Goal: Communication & Community: Ask a question

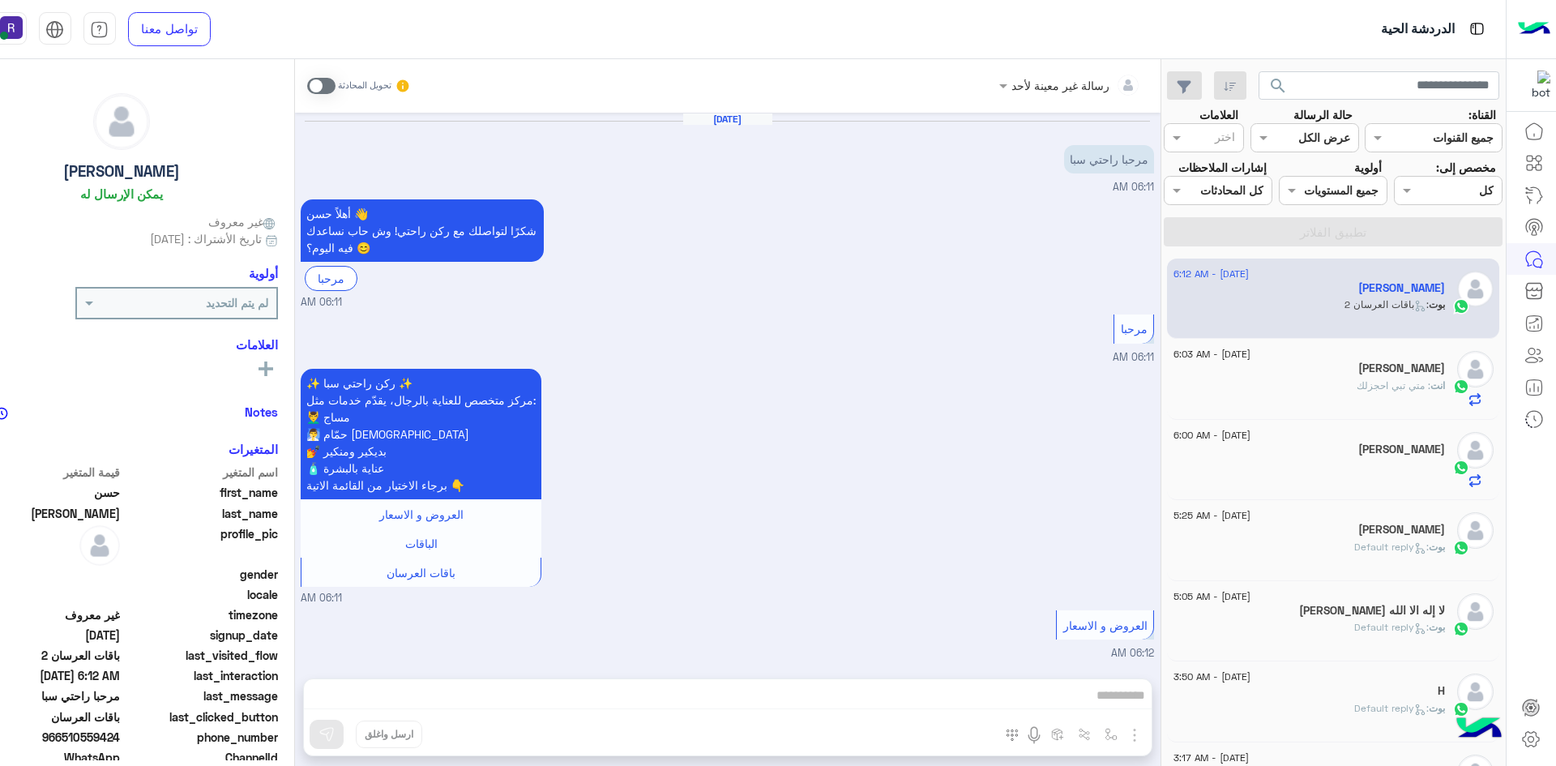
scroll to position [460, 0]
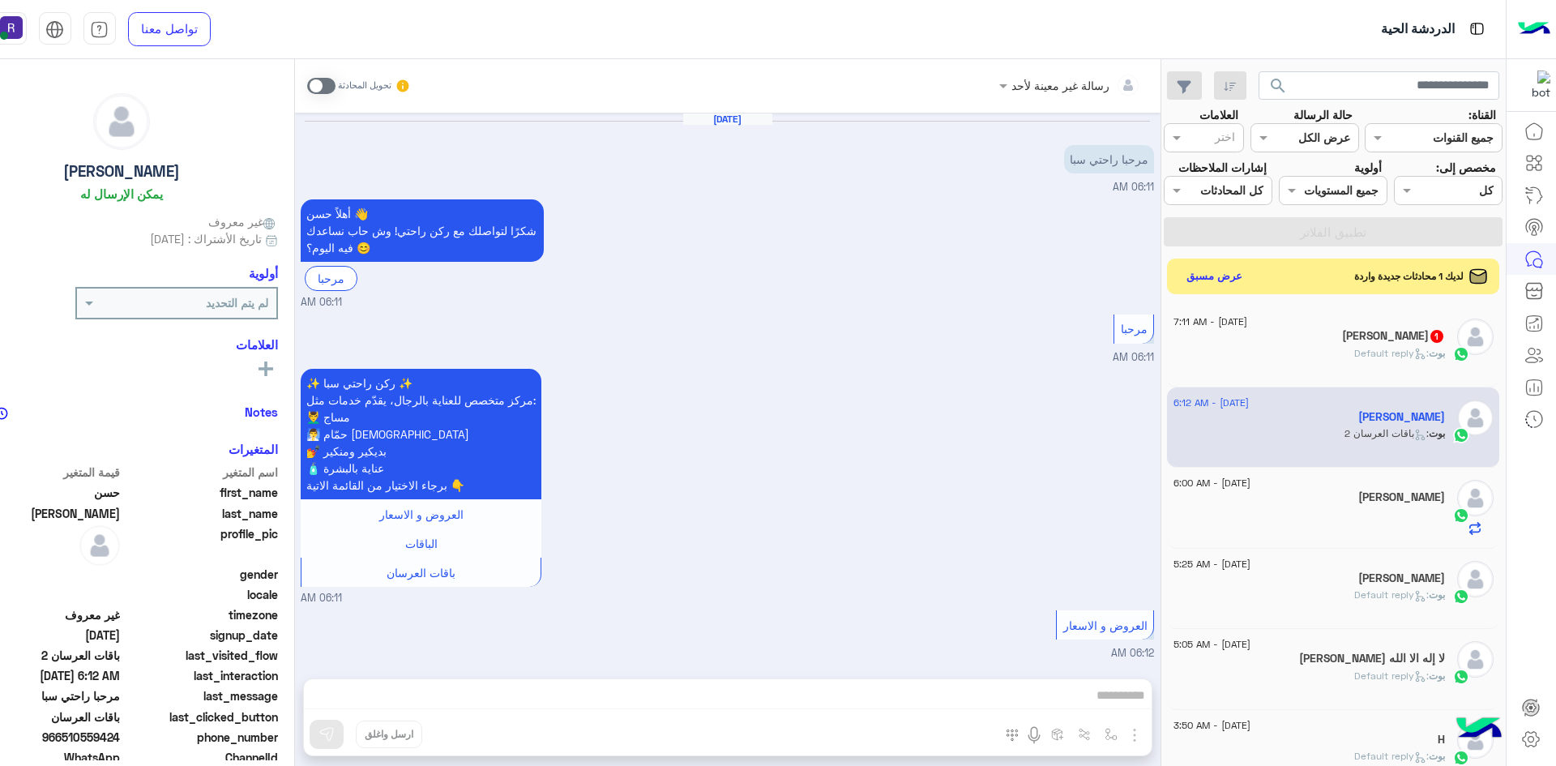
scroll to position [460, 0]
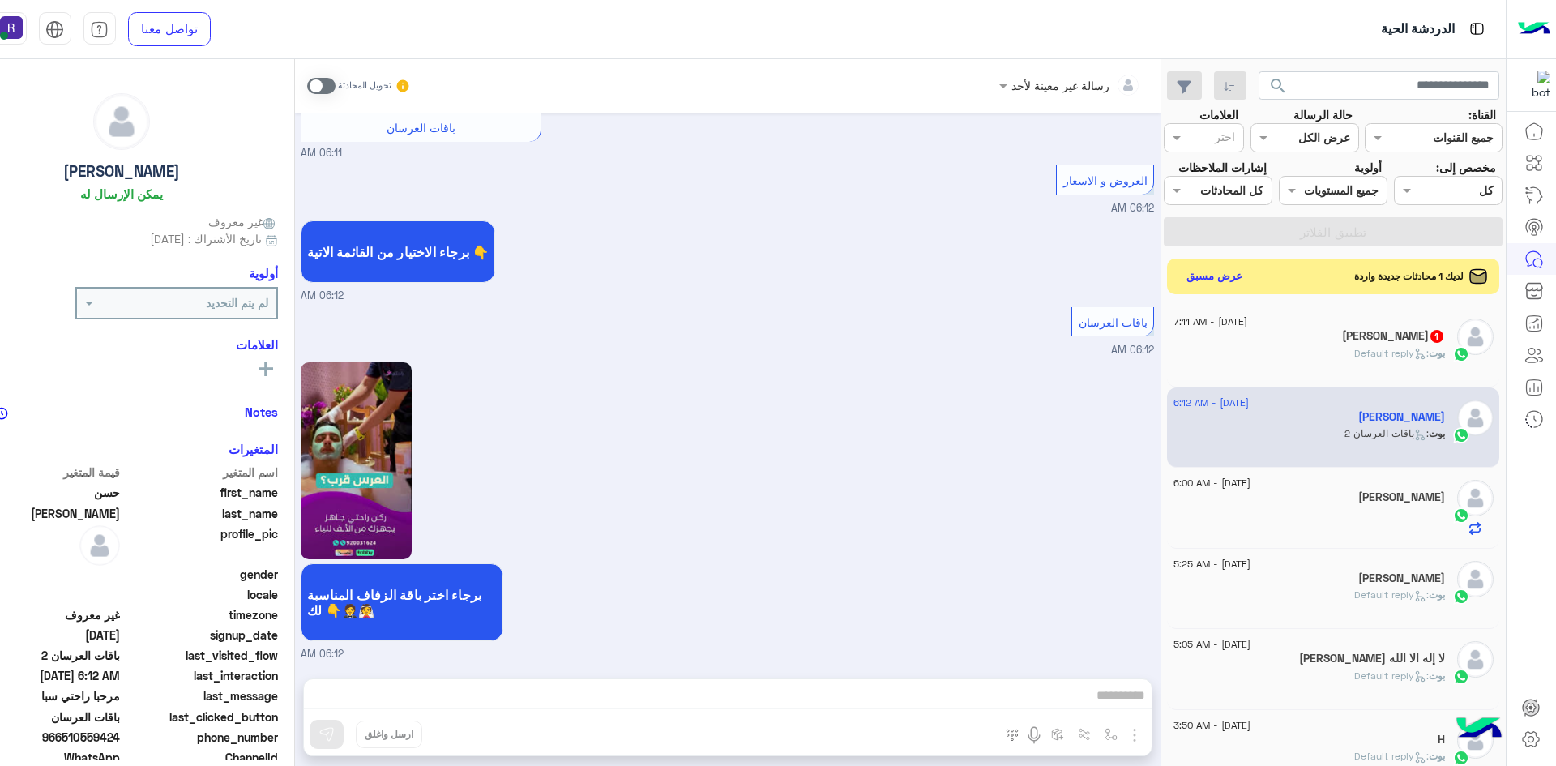
click at [1362, 361] on p "[PERSON_NAME] : Default reply" at bounding box center [1399, 353] width 91 height 15
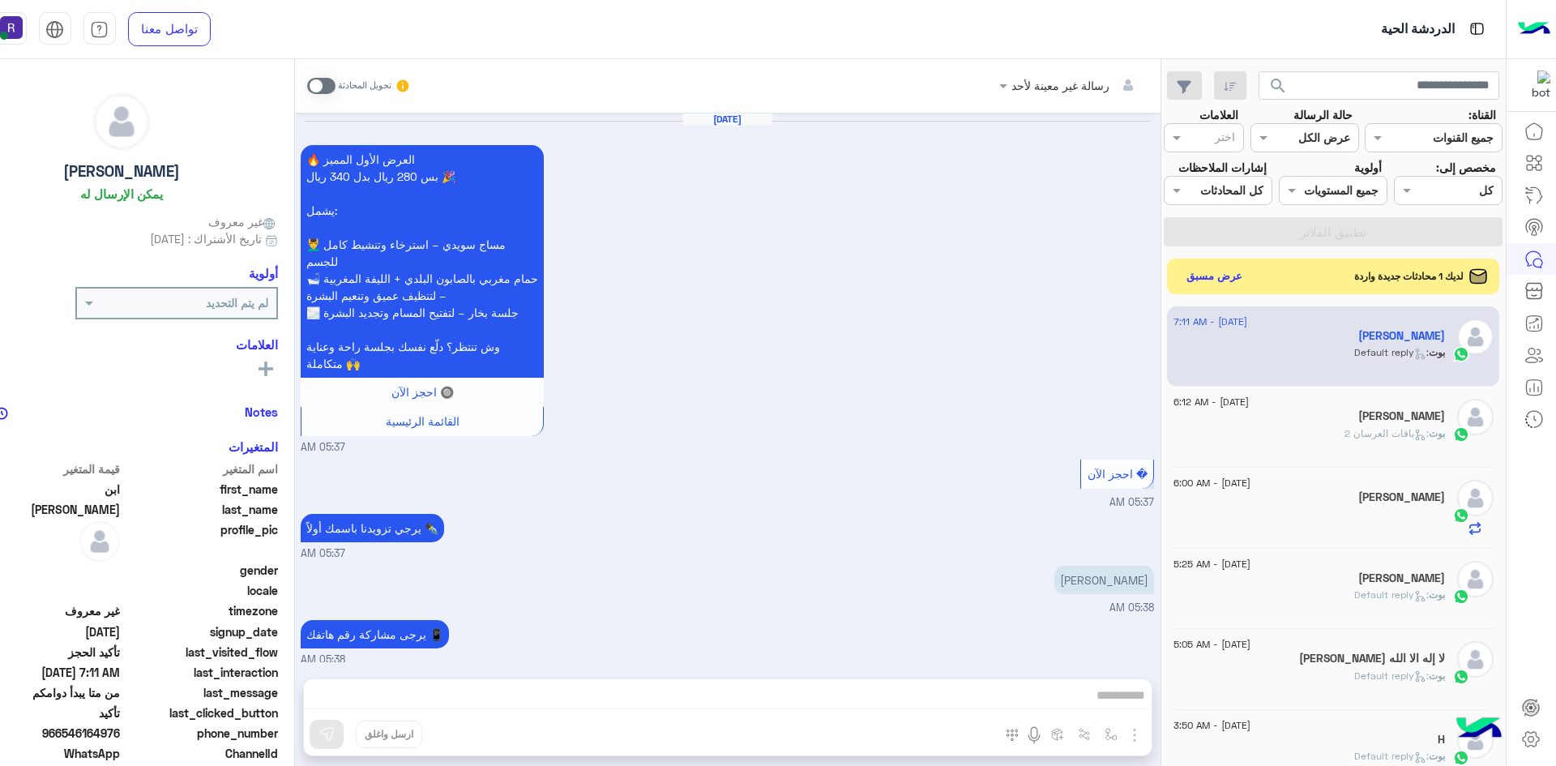
scroll to position [876, 0]
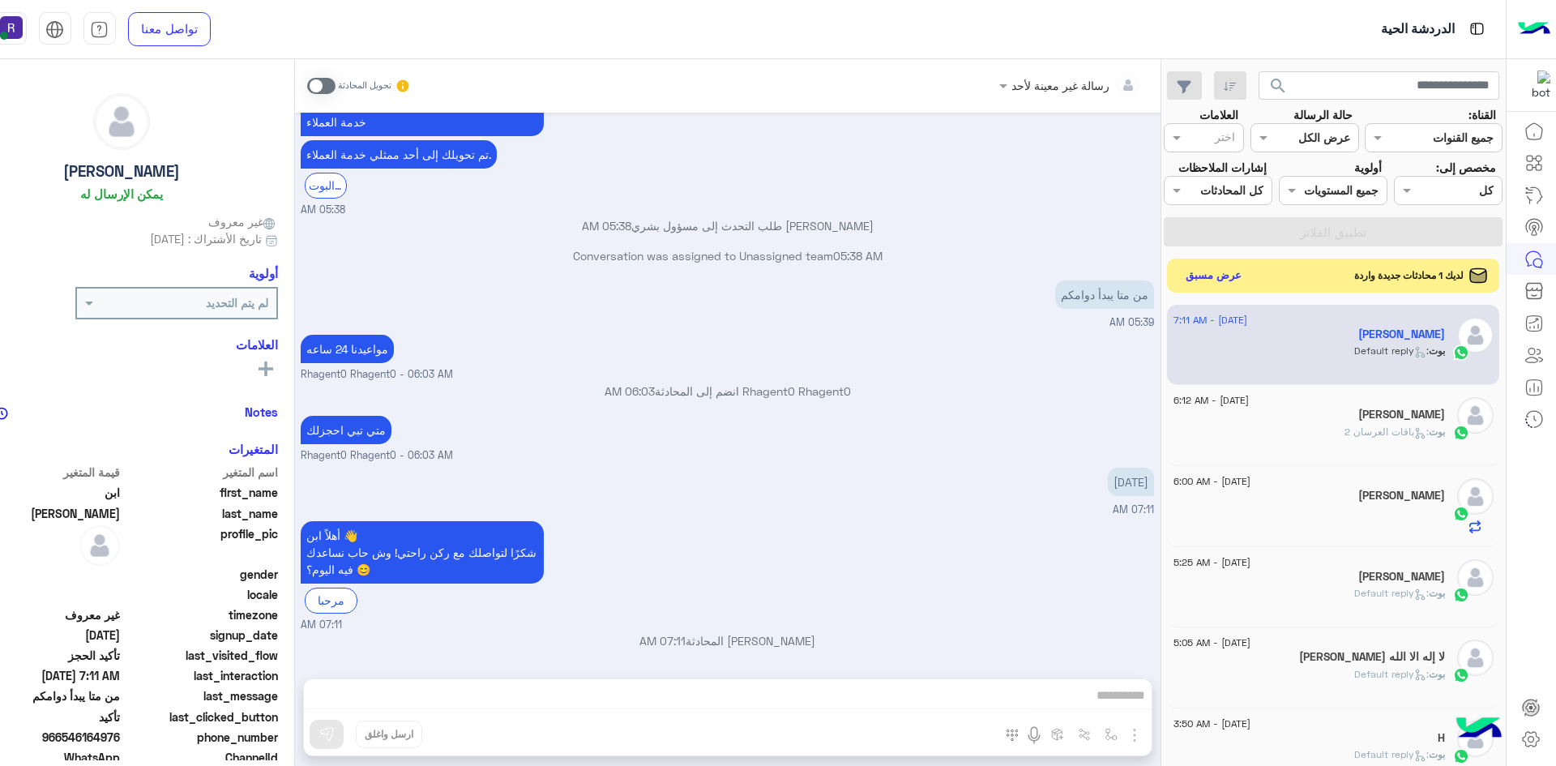
click at [1241, 286] on button "عرض مسبق" at bounding box center [1213, 275] width 68 height 22
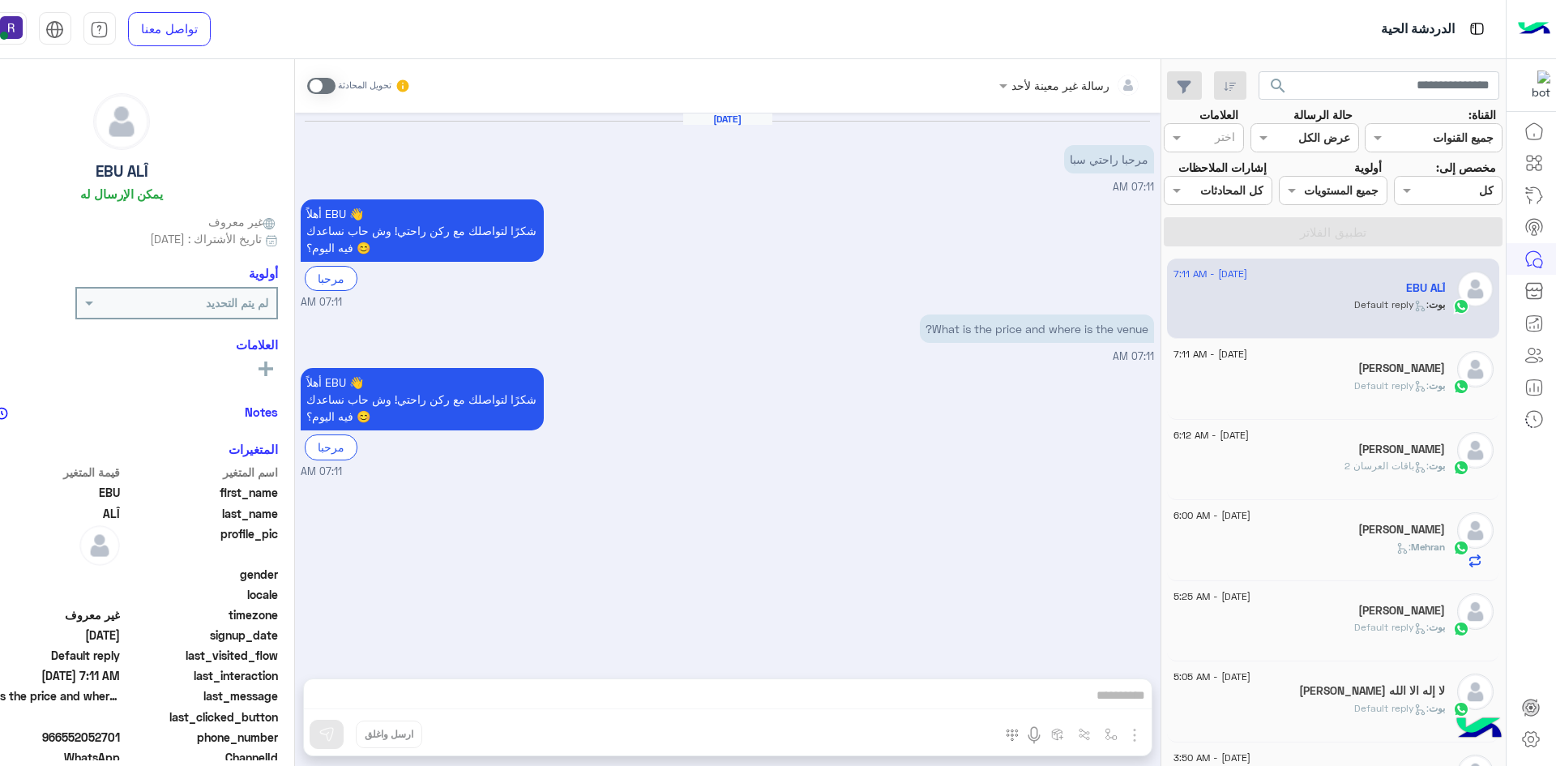
click at [1322, 407] on div "[PERSON_NAME] : Default reply" at bounding box center [1308, 392] width 271 height 28
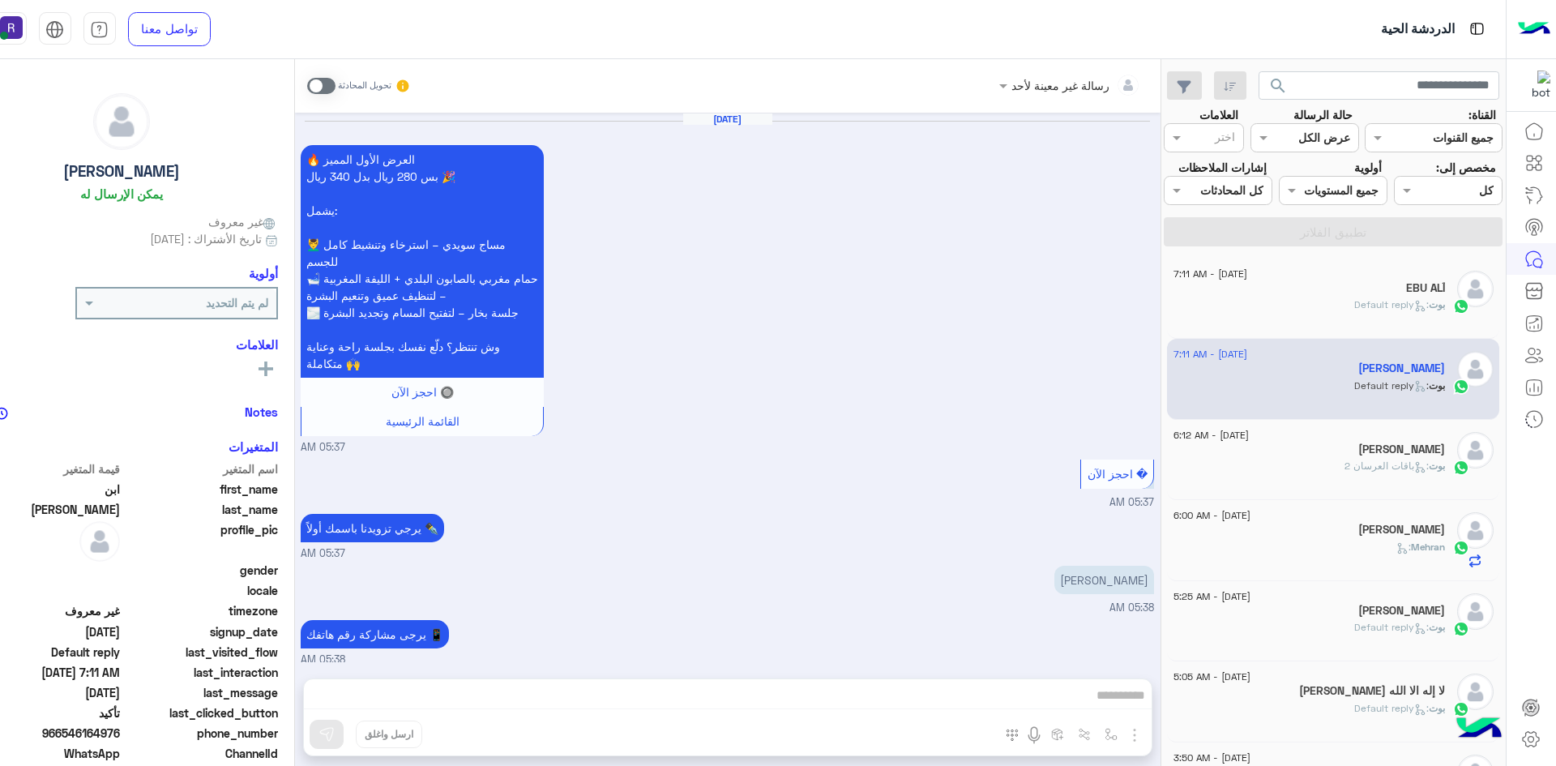
scroll to position [876, 0]
